Goal: Transaction & Acquisition: Register for event/course

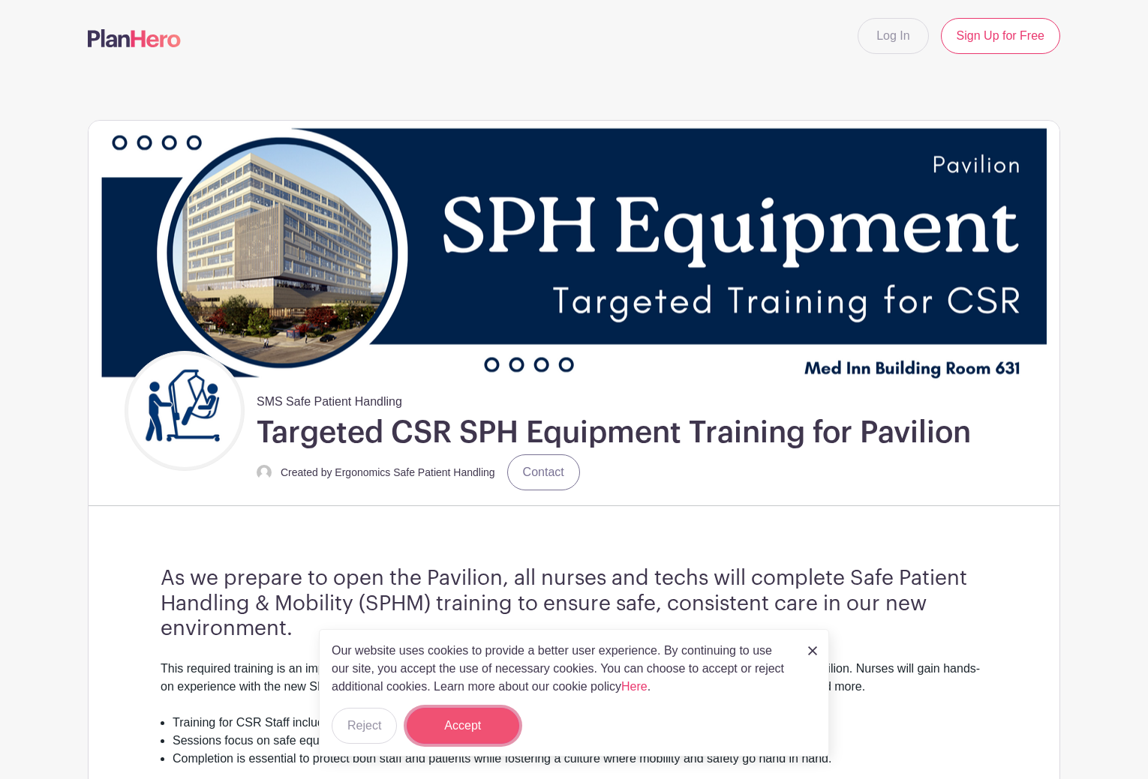
click at [473, 726] on button "Accept" at bounding box center [463, 726] width 113 height 36
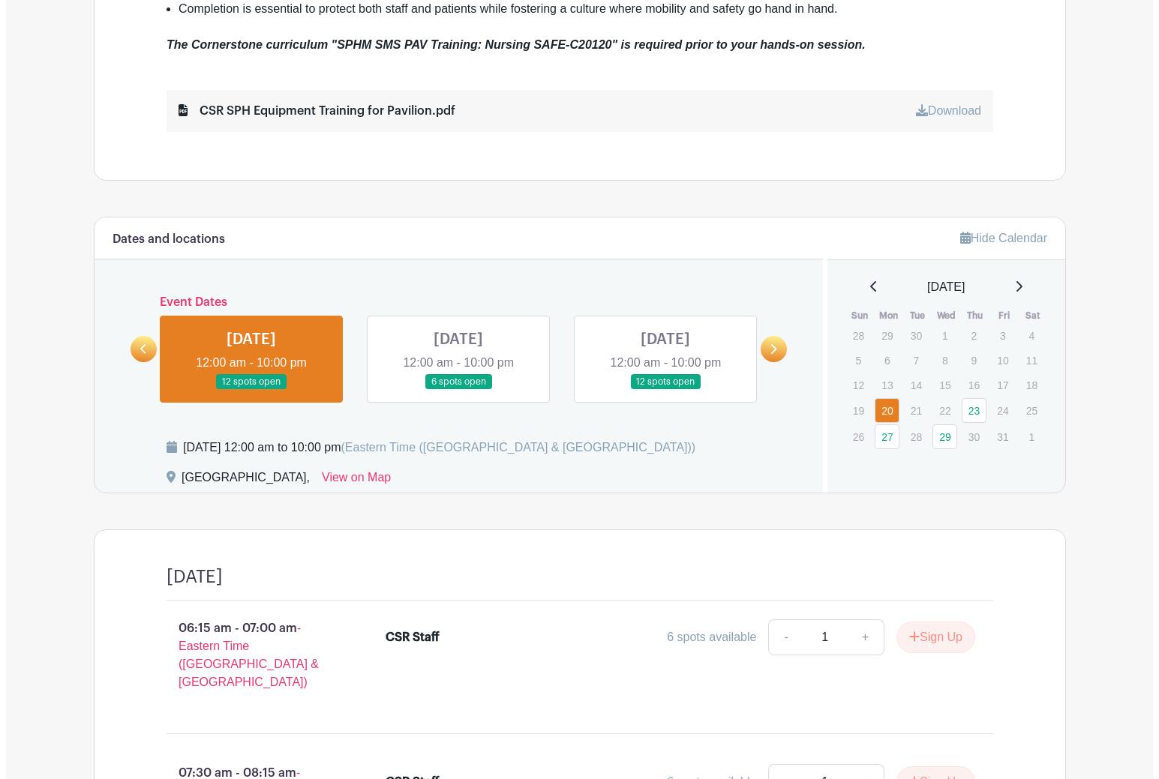
scroll to position [956, 0]
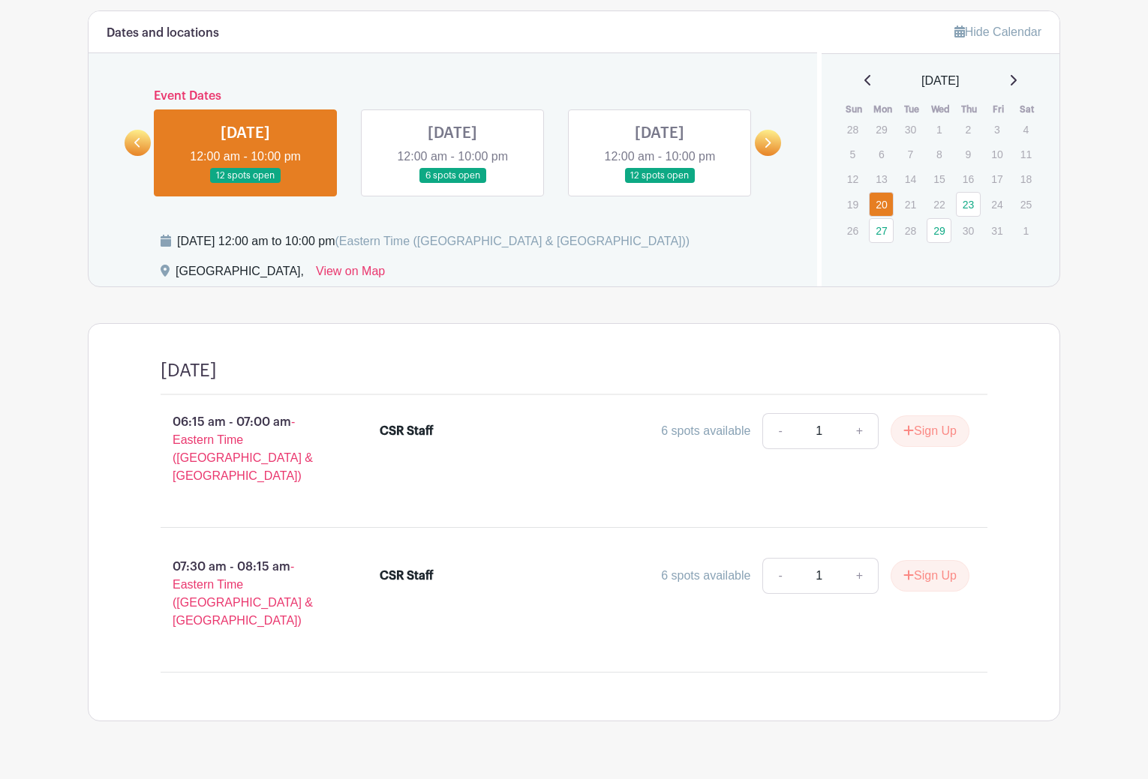
click at [761, 137] on link at bounding box center [768, 143] width 26 height 26
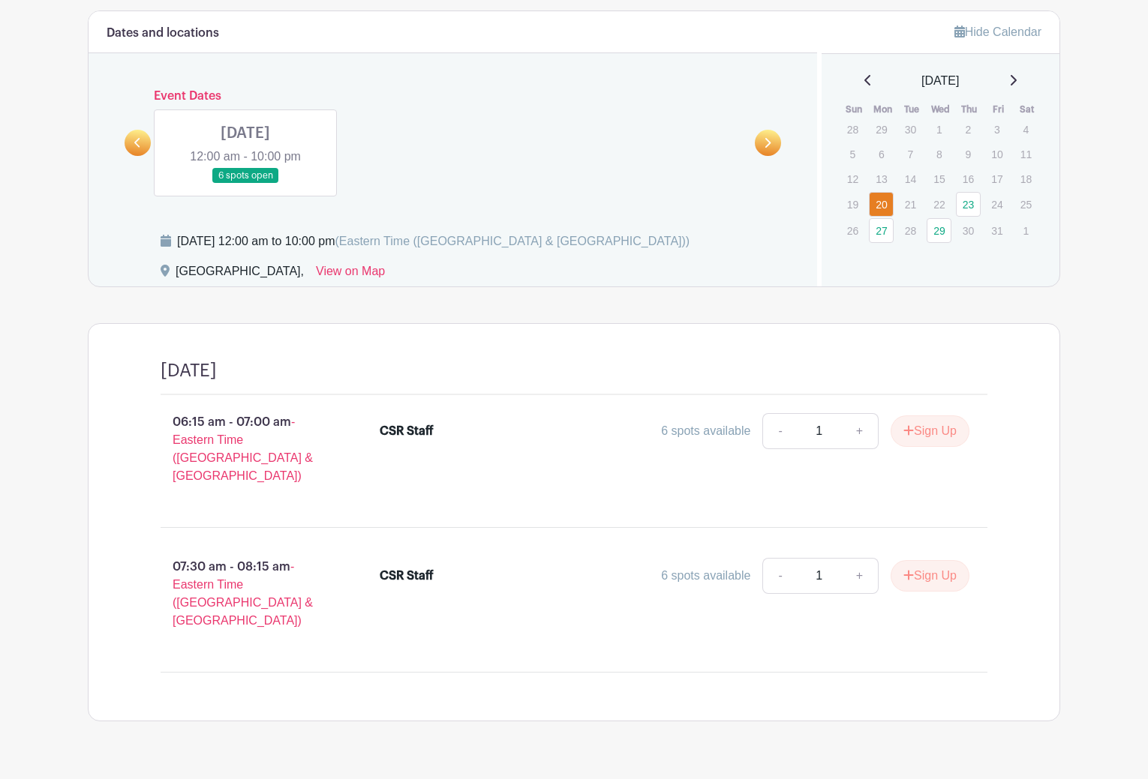
click at [140, 136] on link at bounding box center [138, 143] width 26 height 26
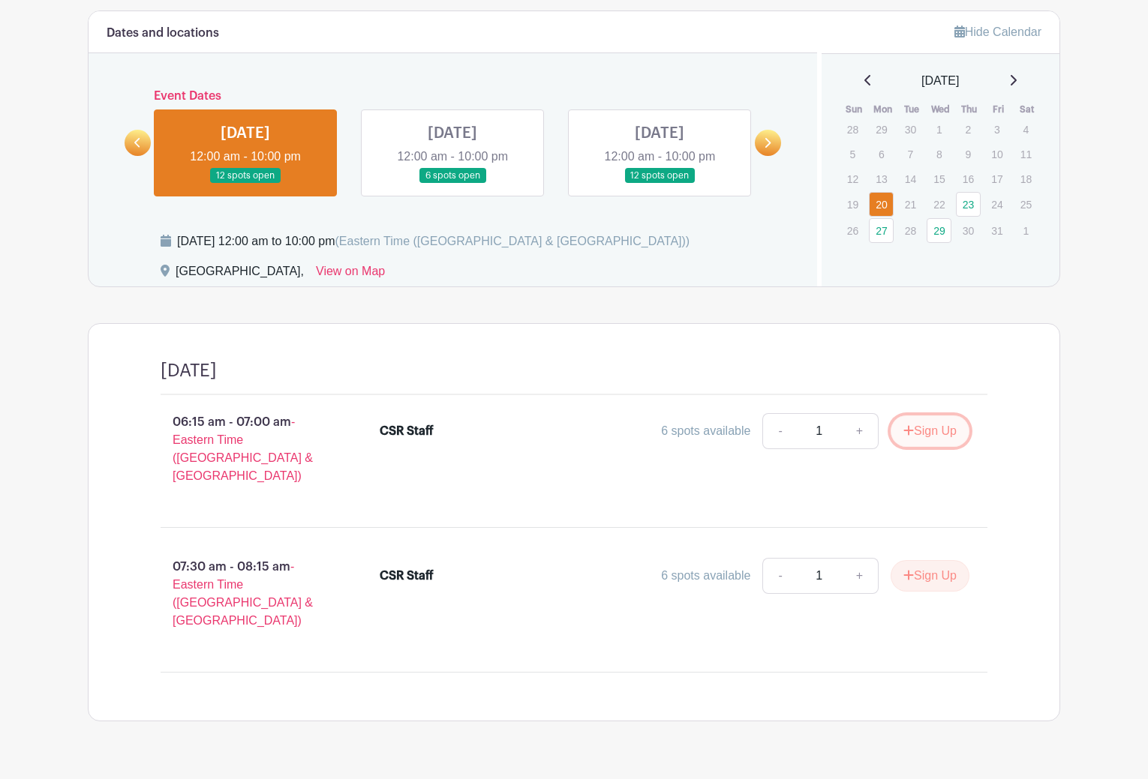
click at [921, 436] on button "Sign Up" at bounding box center [929, 432] width 79 height 32
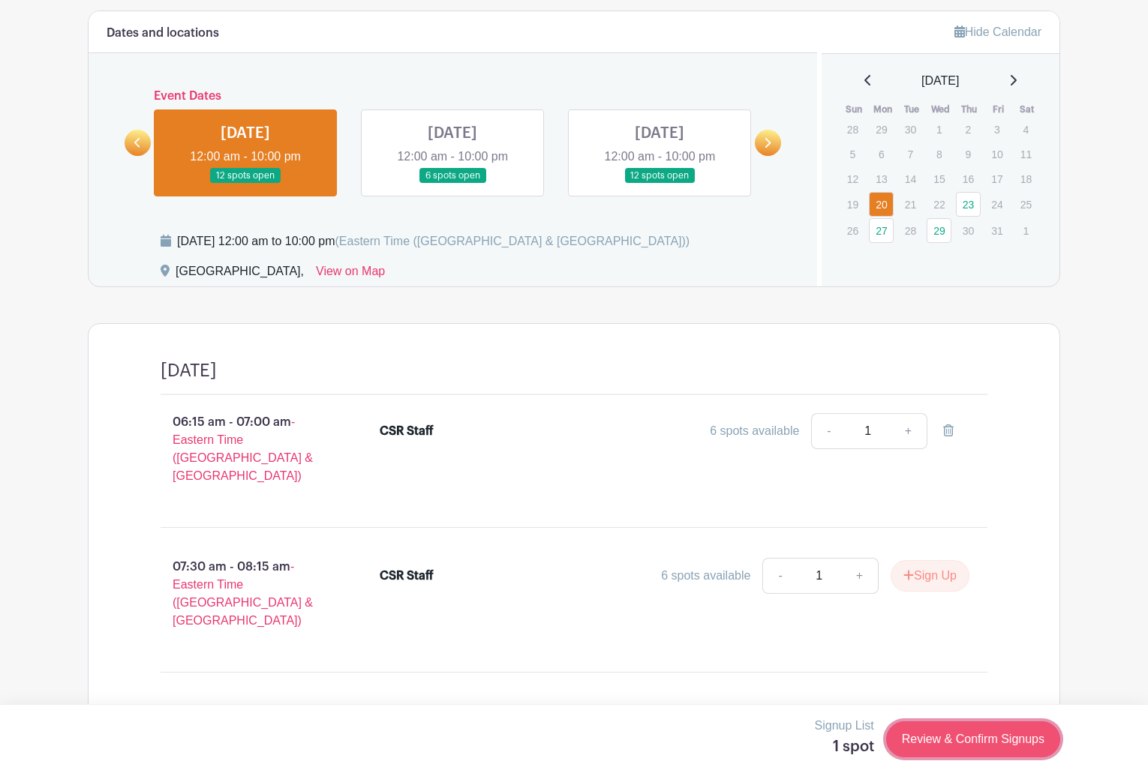
click at [1025, 740] on link "Review & Confirm Signups" at bounding box center [973, 740] width 174 height 36
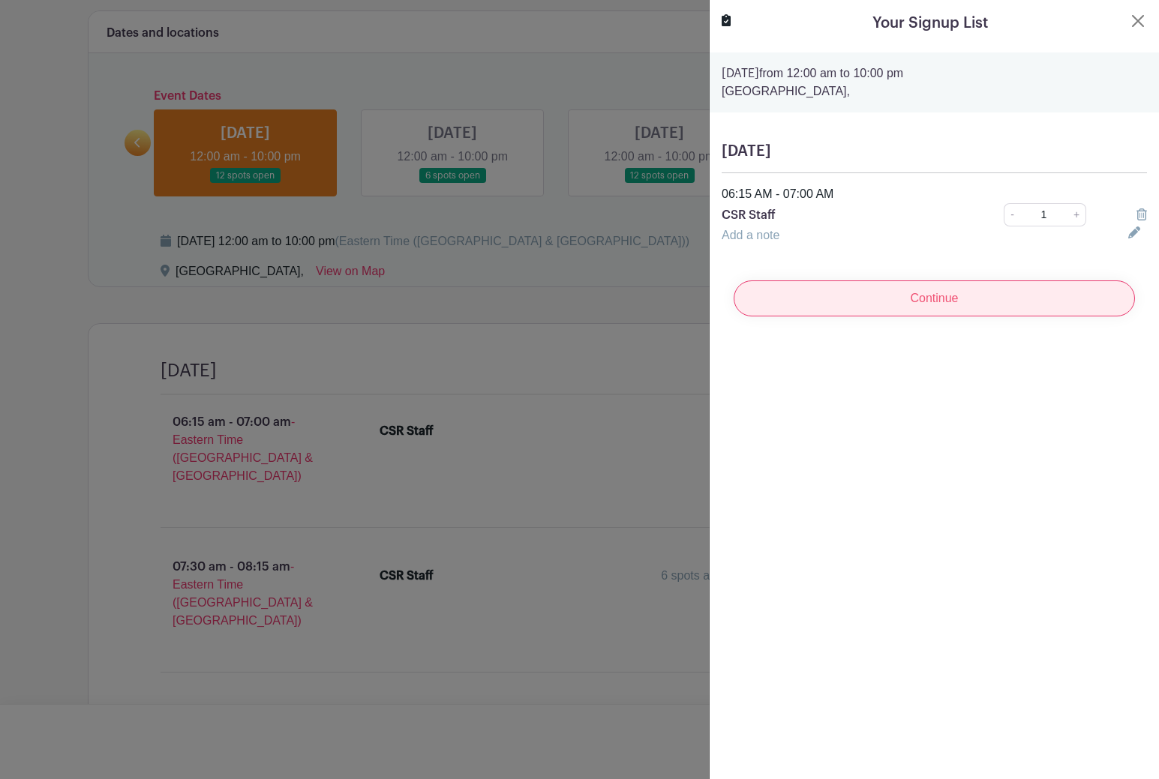
click at [890, 306] on input "Continue" at bounding box center [934, 299] width 401 height 36
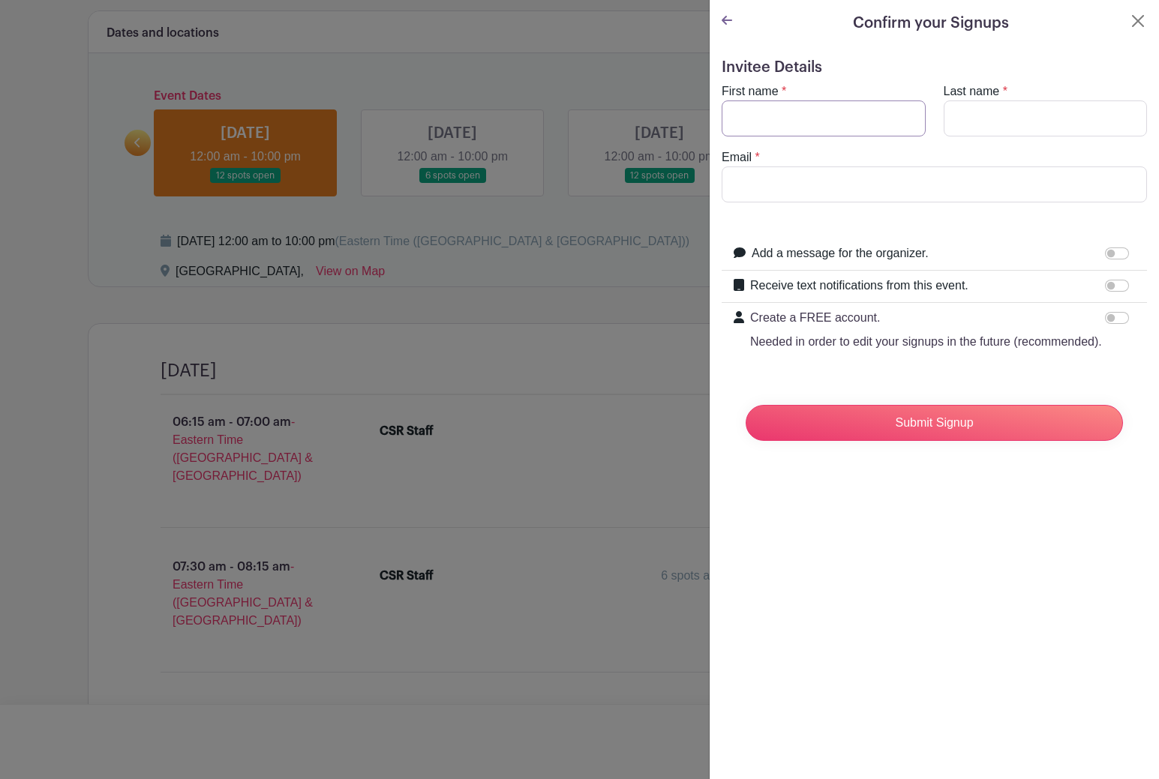
click at [808, 116] on input "First name" at bounding box center [824, 119] width 204 height 36
type input "kaylee"
type input "[PERSON_NAME]"
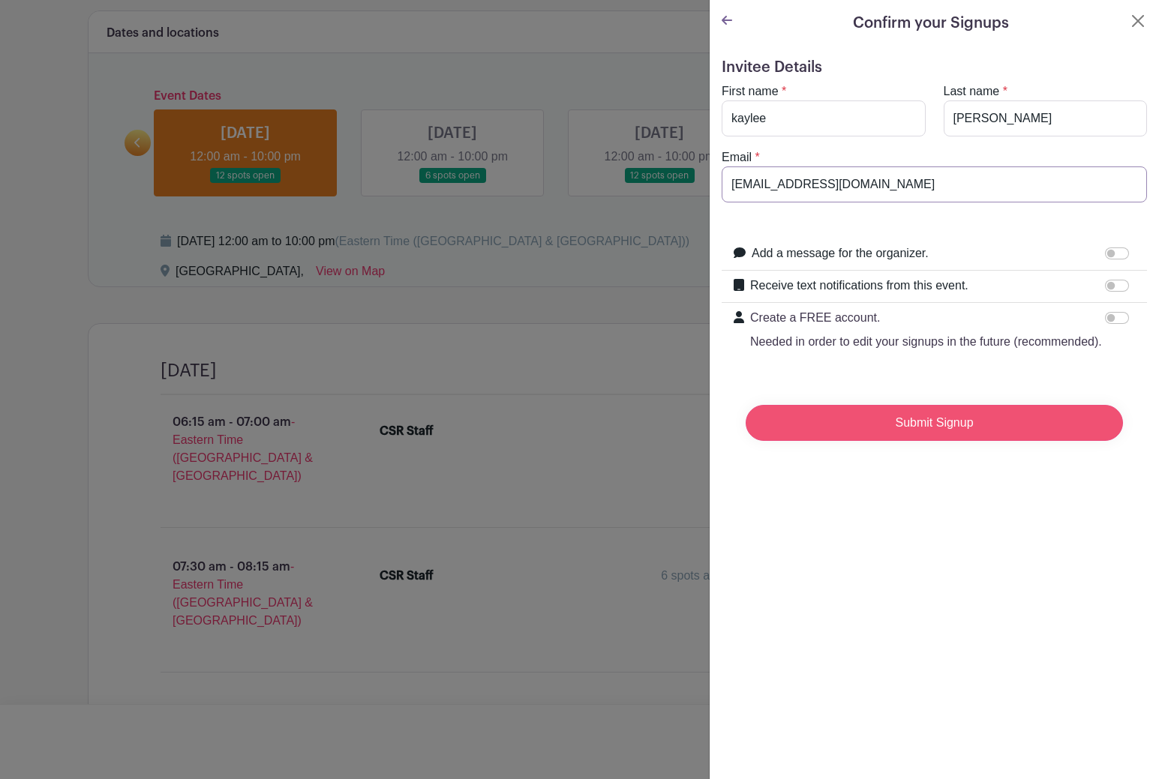
type input "[EMAIL_ADDRESS][DOMAIN_NAME]"
click at [957, 439] on input "Submit Signup" at bounding box center [934, 423] width 377 height 36
